Goal: Task Accomplishment & Management: Use online tool/utility

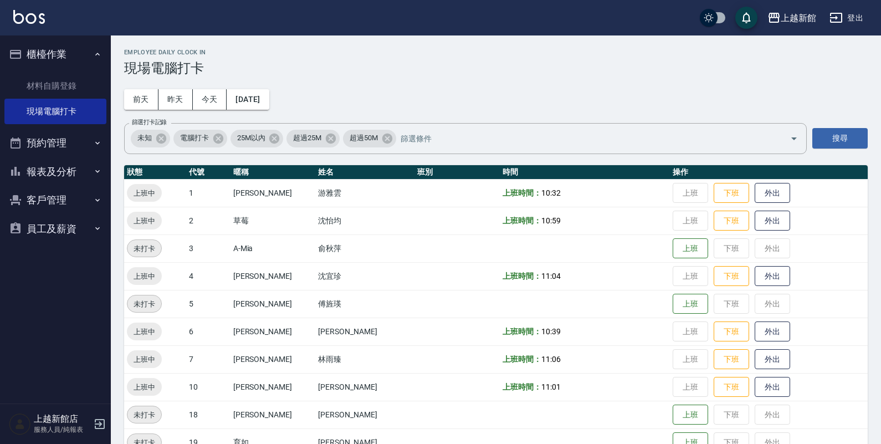
scroll to position [109, 0]
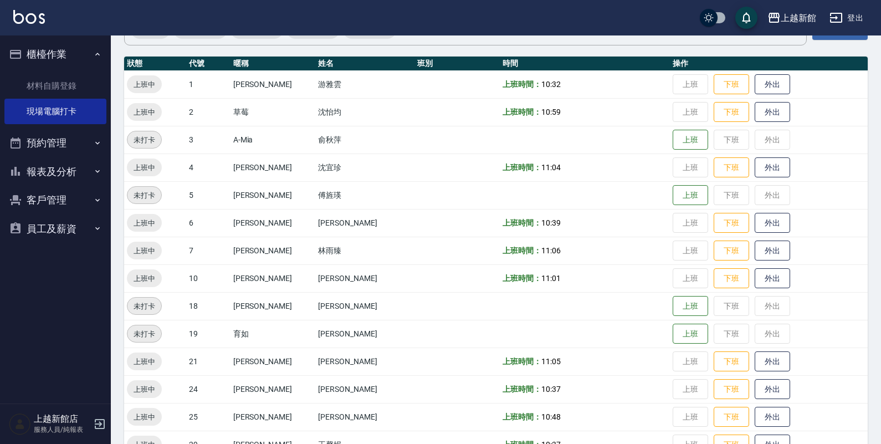
click at [93, 423] on icon "button" at bounding box center [99, 423] width 13 height 13
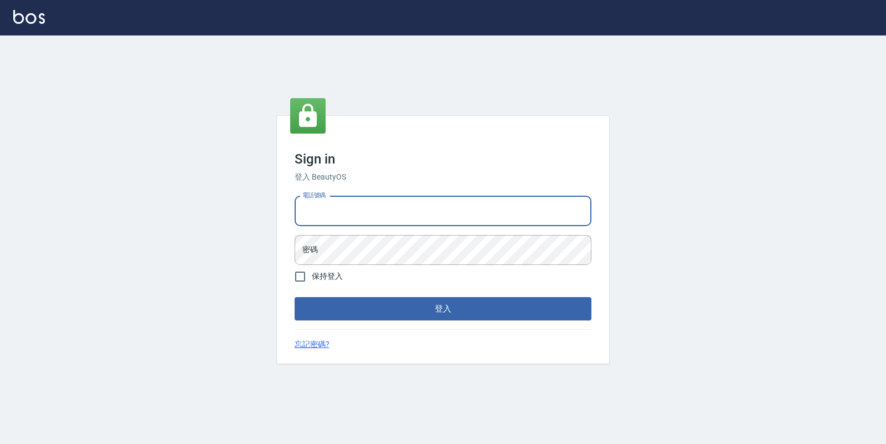
click at [337, 197] on input "電話號碼" at bounding box center [443, 211] width 297 height 30
type input "4"
type input "0933303551"
click at [295, 297] on button "登入" at bounding box center [443, 308] width 297 height 23
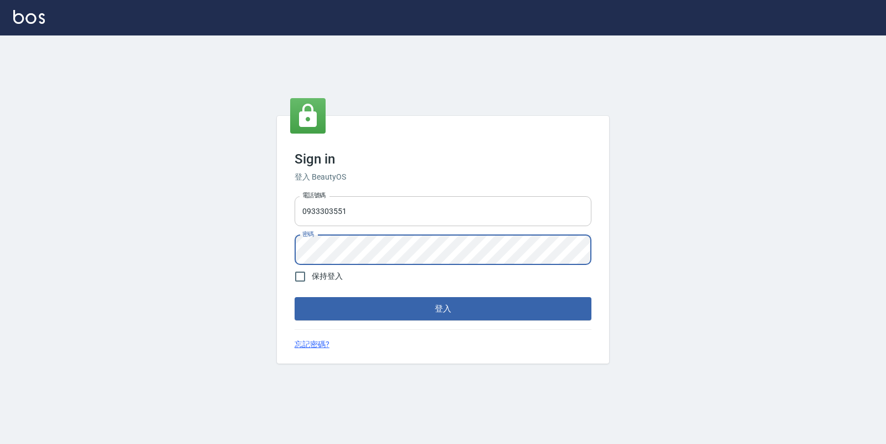
click at [295, 297] on button "登入" at bounding box center [443, 308] width 297 height 23
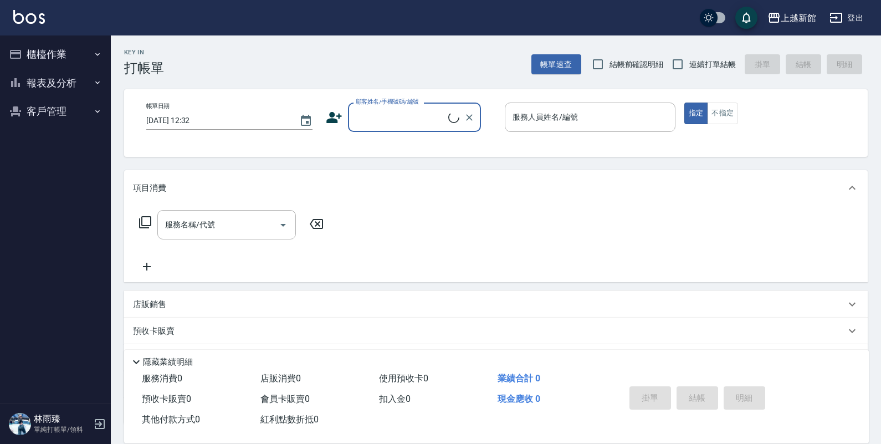
click at [45, 53] on button "櫃檯作業" at bounding box center [55, 54] width 102 height 29
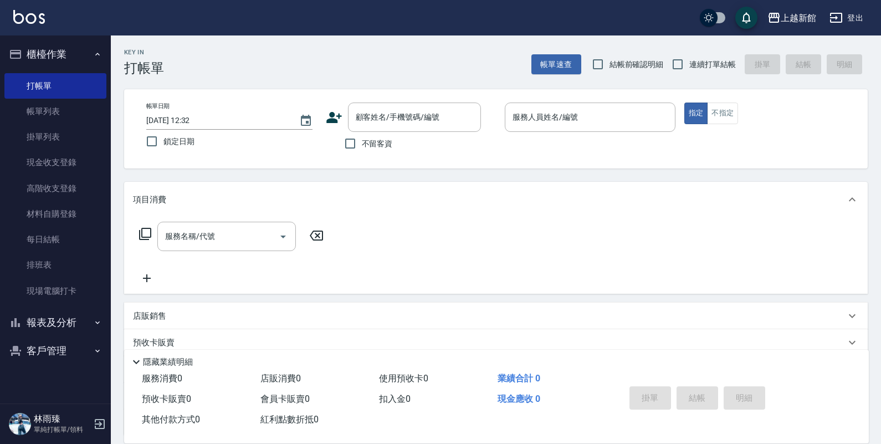
click at [166, 320] on div "店販銷售" at bounding box center [489, 316] width 712 height 12
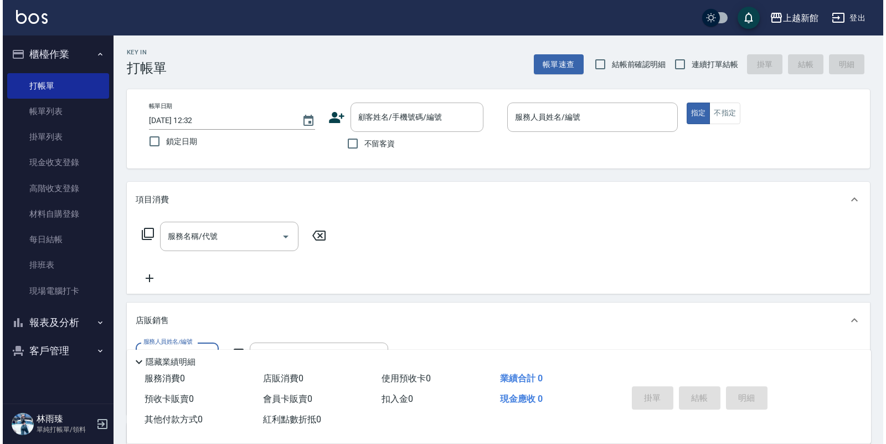
scroll to position [192, 0]
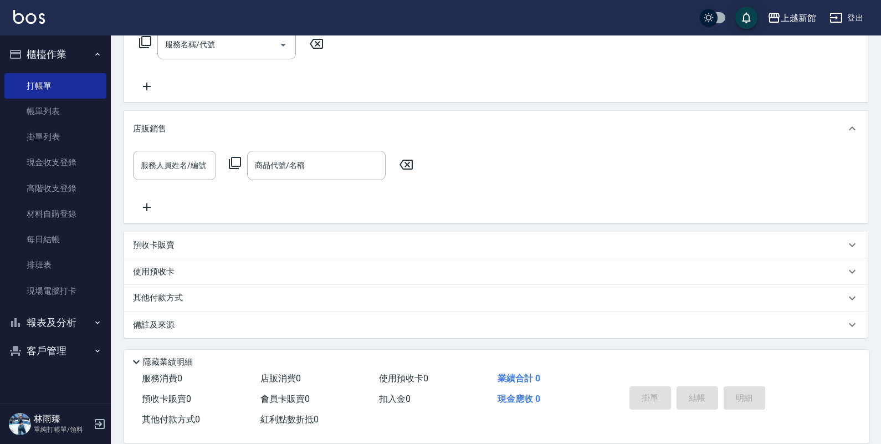
click at [241, 159] on icon at bounding box center [234, 162] width 13 height 13
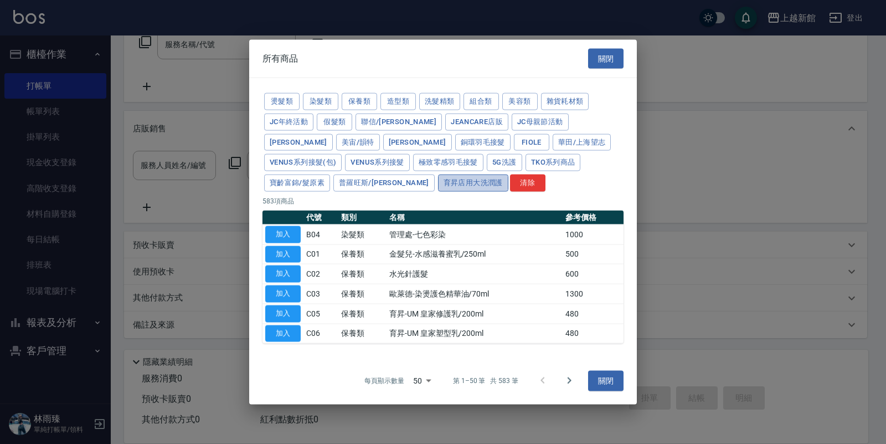
click at [438, 188] on button "育昇店用大洗潤護" at bounding box center [473, 182] width 70 height 17
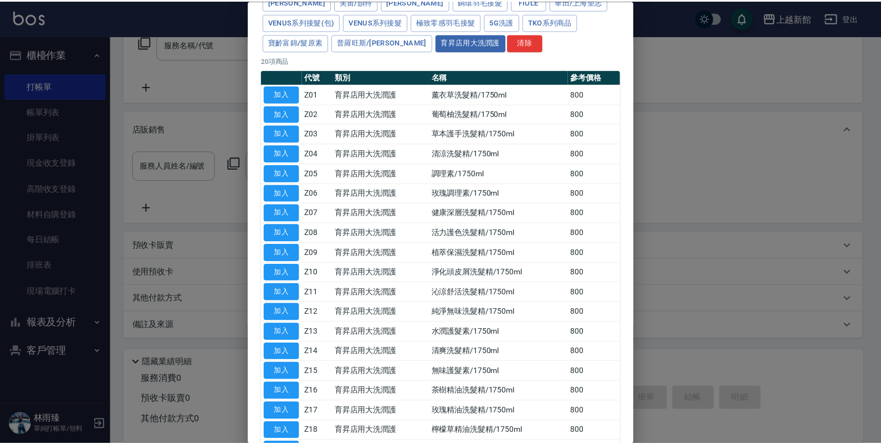
scroll to position [0, 0]
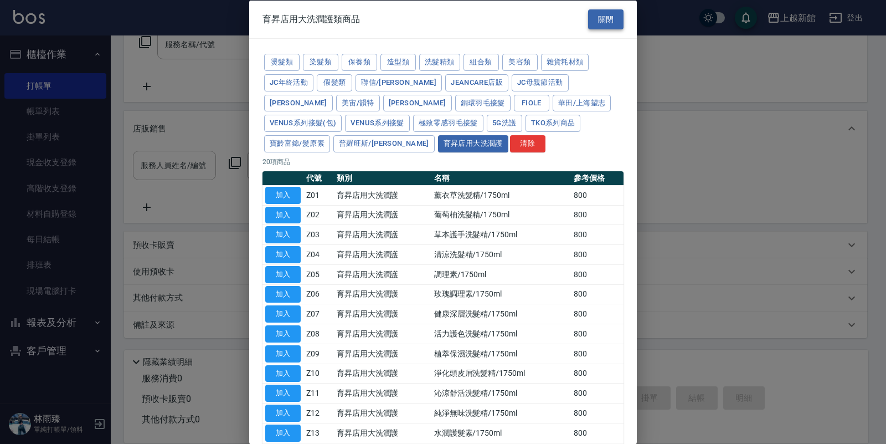
click at [594, 23] on button "關閉" at bounding box center [605, 19] width 35 height 20
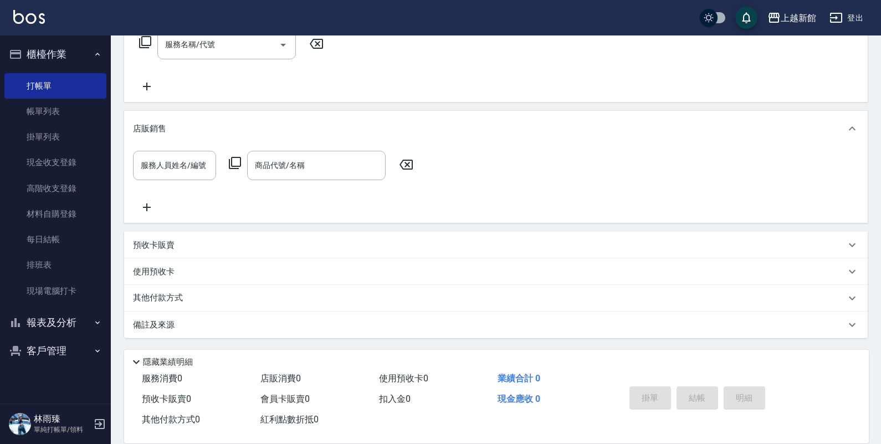
click at [92, 426] on div "林雨臻 單純打帳單/領料" at bounding box center [55, 424] width 111 height 40
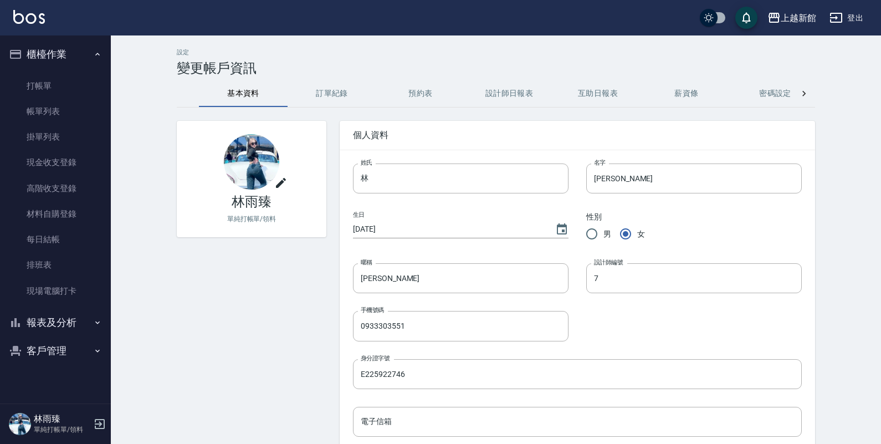
click at [101, 428] on icon "button" at bounding box center [100, 424] width 10 height 10
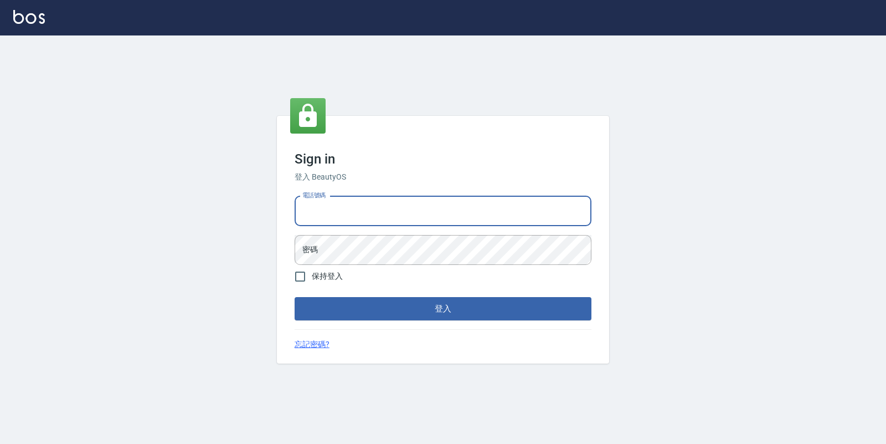
click at [422, 208] on input "電話號碼" at bounding box center [443, 211] width 297 height 30
type input "4265909"
click at [295, 297] on button "登入" at bounding box center [443, 308] width 297 height 23
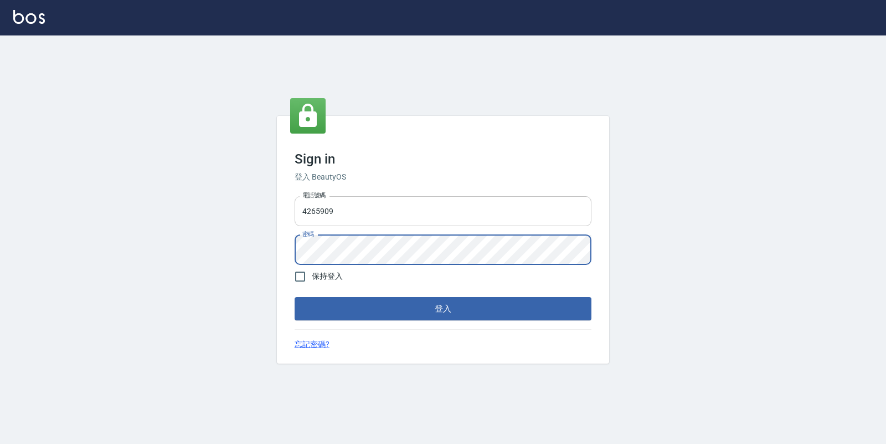
click at [295, 297] on button "登入" at bounding box center [443, 308] width 297 height 23
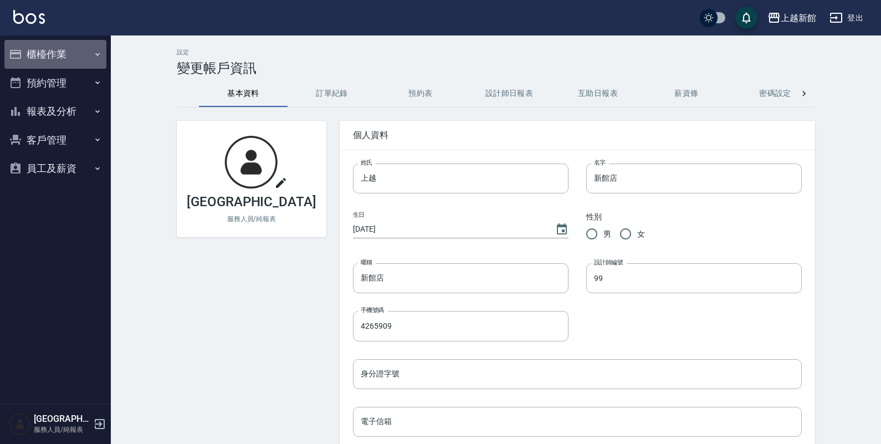
click at [57, 55] on button "櫃檯作業" at bounding box center [55, 54] width 102 height 29
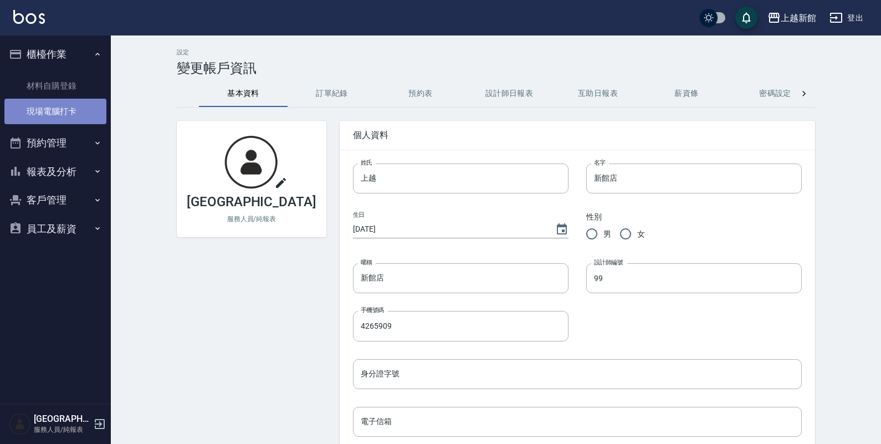
click at [51, 99] on link "現場電腦打卡" at bounding box center [55, 111] width 102 height 25
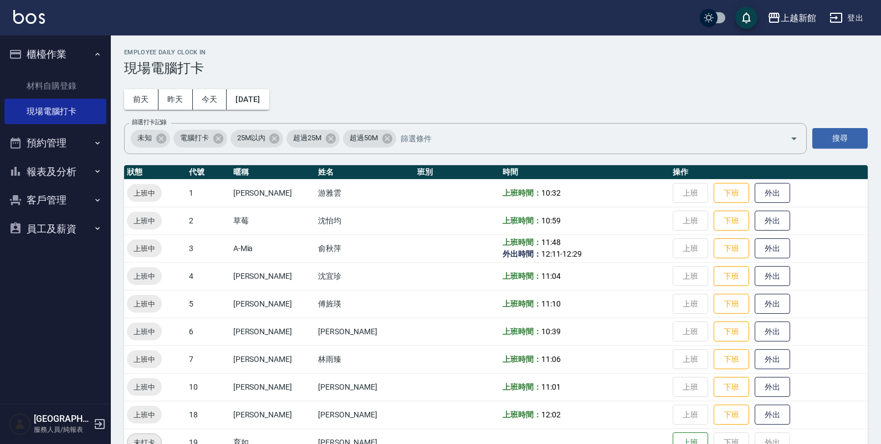
click at [26, 20] on img at bounding box center [29, 17] width 32 height 14
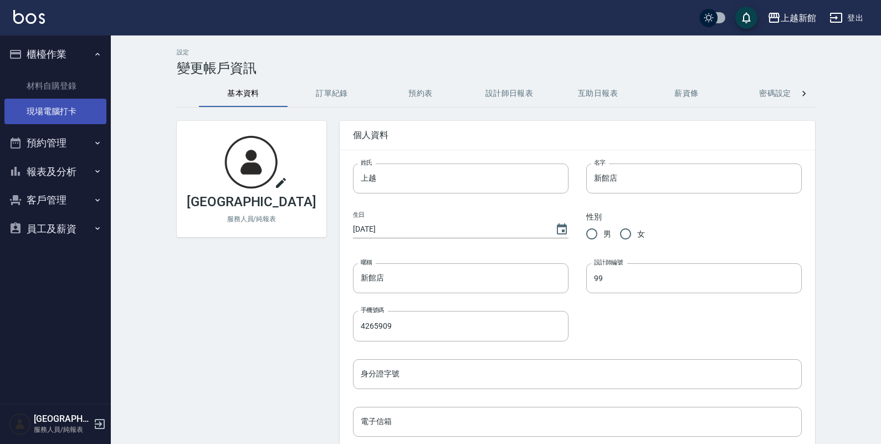
click at [43, 117] on link "現場電腦打卡" at bounding box center [55, 111] width 102 height 25
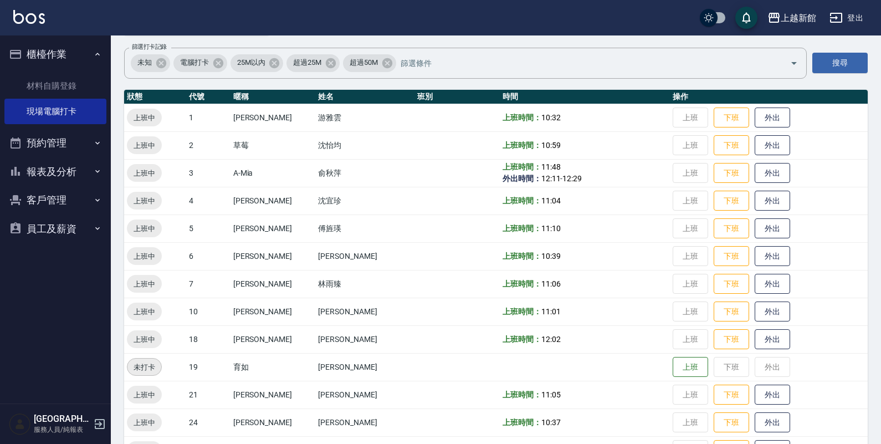
scroll to position [208, 0]
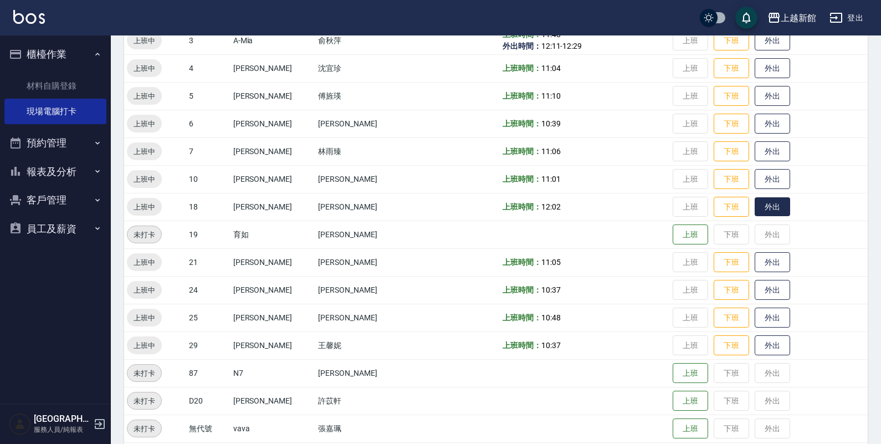
click at [763, 205] on button "外出" at bounding box center [771, 206] width 35 height 19
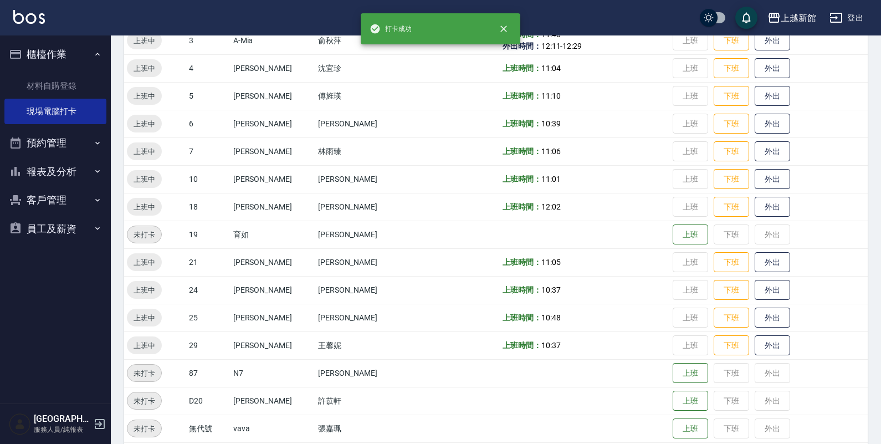
click at [34, 16] on img at bounding box center [29, 17] width 32 height 14
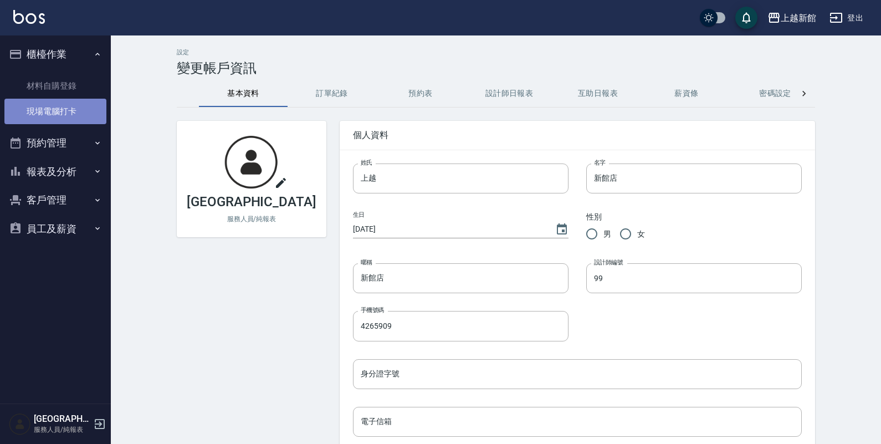
click at [65, 109] on link "現場電腦打卡" at bounding box center [55, 111] width 102 height 25
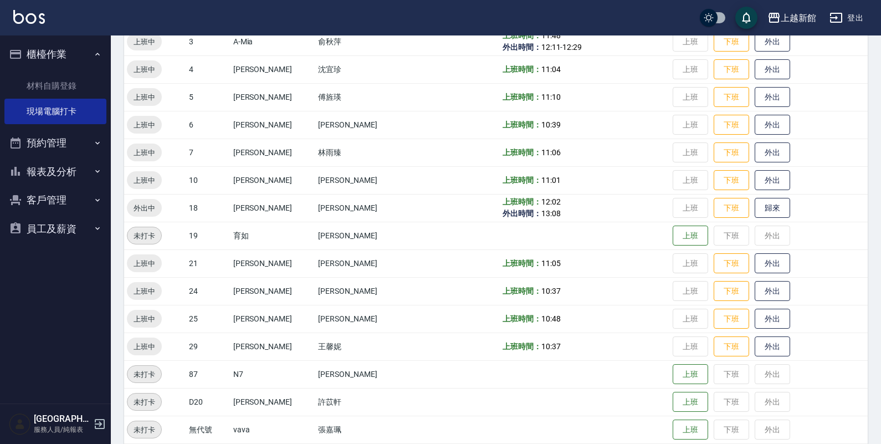
scroll to position [208, 0]
click at [754, 211] on button "歸來" at bounding box center [771, 206] width 35 height 19
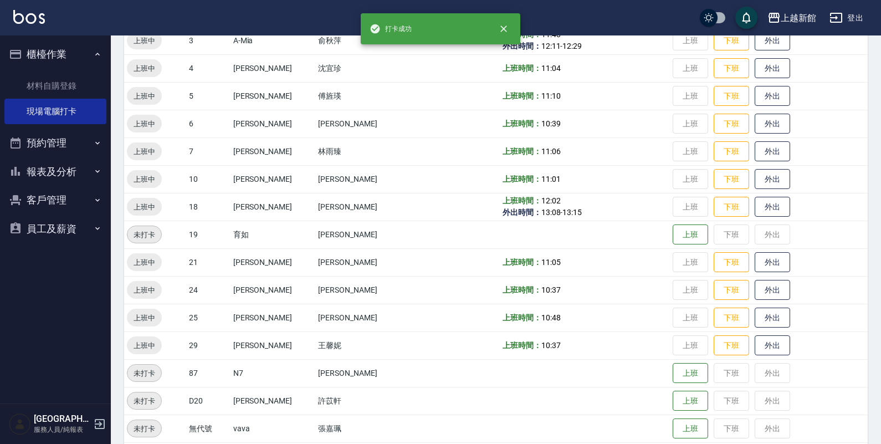
scroll to position [0, 0]
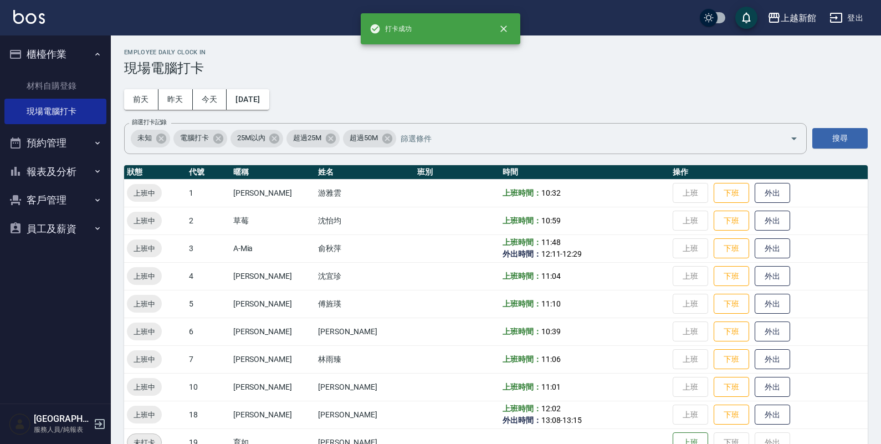
click at [18, 20] on img at bounding box center [29, 17] width 32 height 14
